Goal: Task Accomplishment & Management: Complete application form

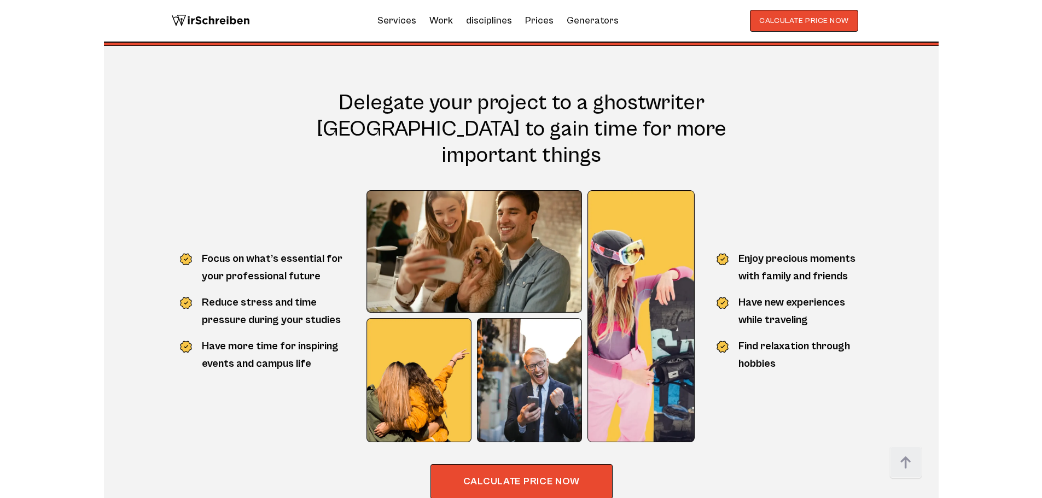
scroll to position [859, 0]
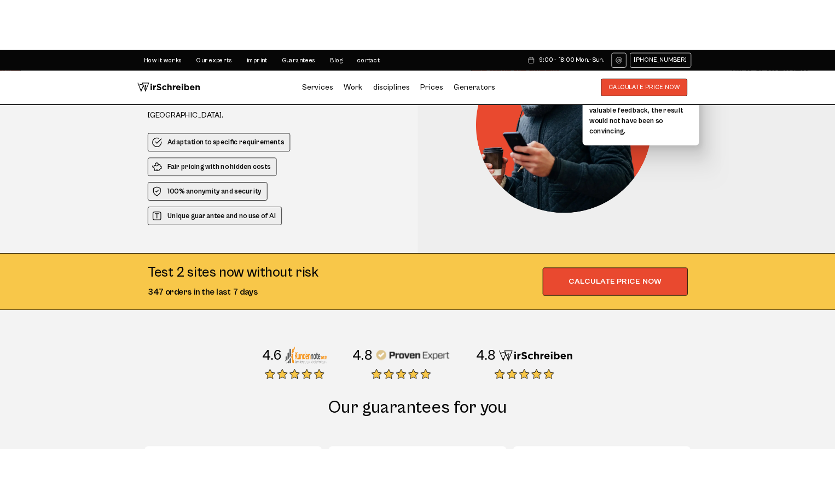
scroll to position [67, 0]
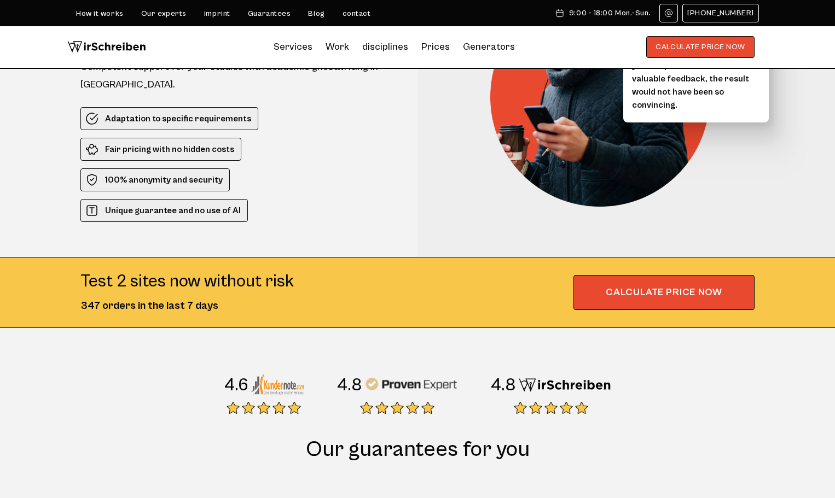
click at [436, 48] on font "Prices" at bounding box center [435, 46] width 28 height 11
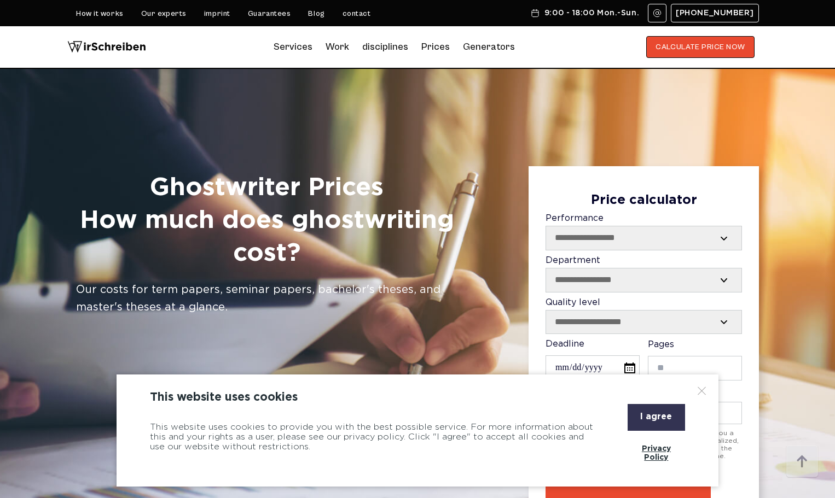
click at [645, 418] on font "I agree" at bounding box center [656, 417] width 32 height 8
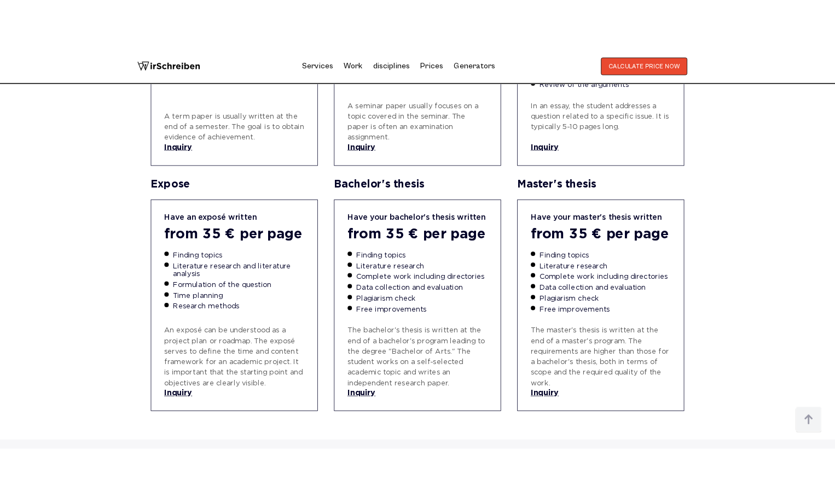
scroll to position [875, 0]
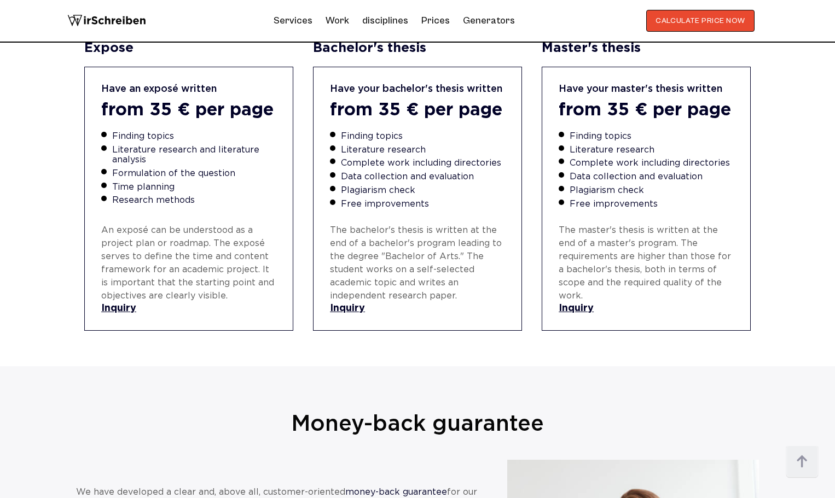
click at [350, 310] on font "Inquiry" at bounding box center [347, 308] width 35 height 9
